Goal: Transaction & Acquisition: Subscribe to service/newsletter

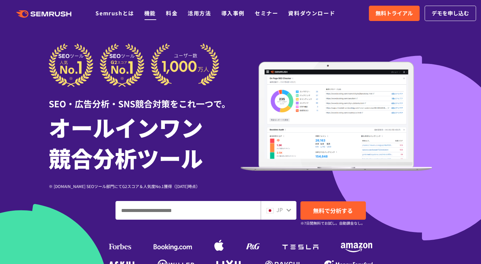
click at [150, 14] on link "機能" at bounding box center [150, 13] width 12 height 8
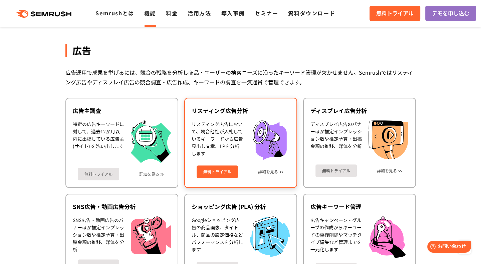
scroll to position [601, 0]
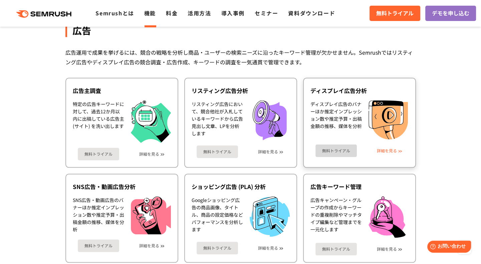
click at [397, 149] on link "詳細を見る" at bounding box center [387, 151] width 20 height 5
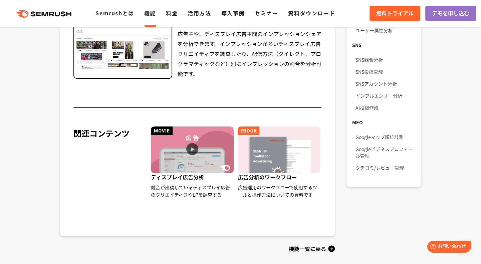
scroll to position [534, 0]
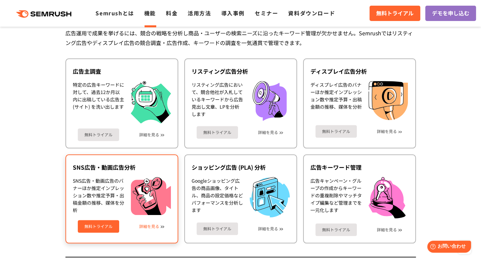
click at [152, 226] on div "無料トライアル 詳細を見る" at bounding box center [122, 224] width 98 height 18
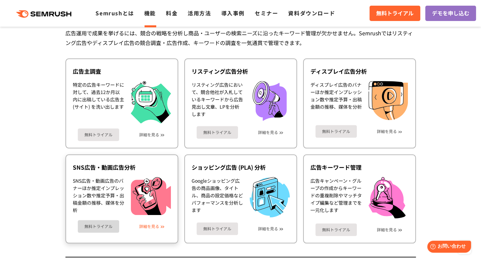
click at [151, 225] on link "詳細を見る" at bounding box center [149, 226] width 20 height 5
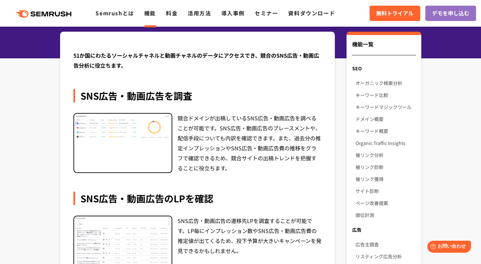
scroll to position [67, 0]
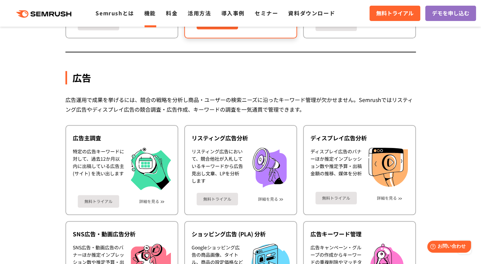
scroll to position [420, 0]
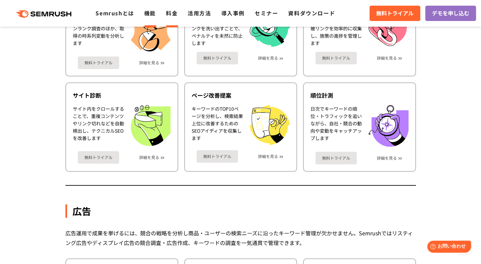
click at [172, 16] on link "料金" at bounding box center [172, 13] width 12 height 8
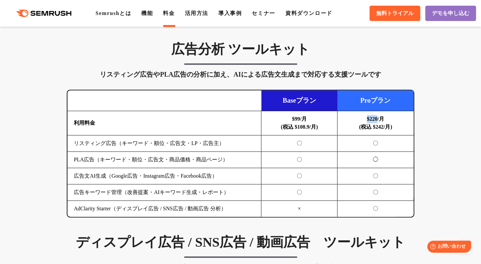
drag, startPoint x: 365, startPoint y: 109, endPoint x: 379, endPoint y: 108, distance: 13.7
click at [379, 116] on b "$220/月 (税込 $242/月)" at bounding box center [375, 123] width 33 height 14
copy b "$220"
